Goal: Navigation & Orientation: Find specific page/section

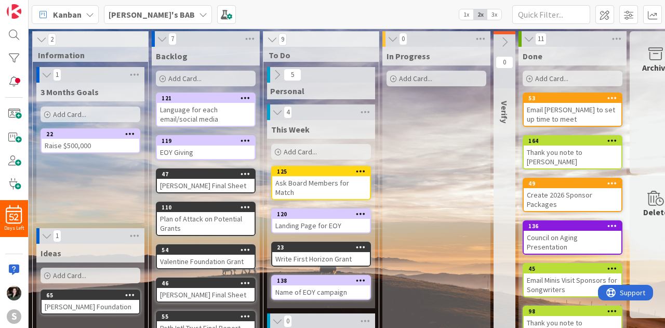
click at [289, 72] on span "5" at bounding box center [293, 75] width 18 height 12
click at [277, 74] on icon at bounding box center [276, 74] width 11 height 11
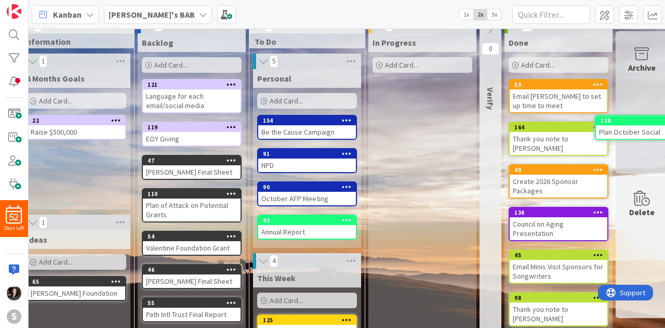
scroll to position [0, 27]
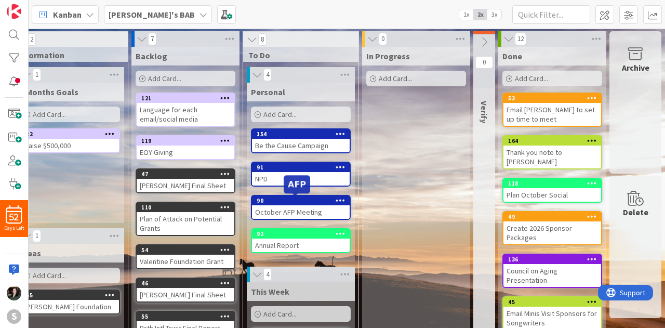
click at [312, 200] on div "90" at bounding box center [303, 200] width 93 height 7
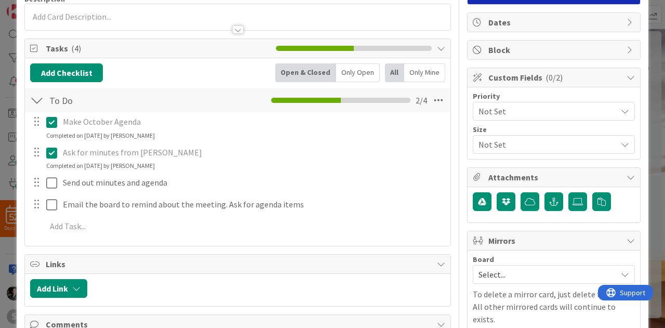
scroll to position [91, 0]
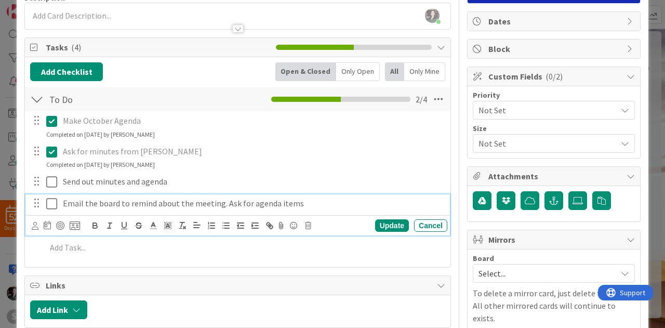
click at [47, 206] on icon at bounding box center [51, 204] width 11 height 12
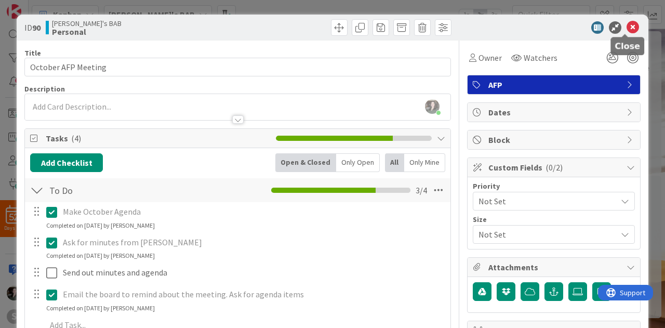
click at [627, 25] on icon at bounding box center [633, 27] width 12 height 12
